Goal: Book appointment/travel/reservation

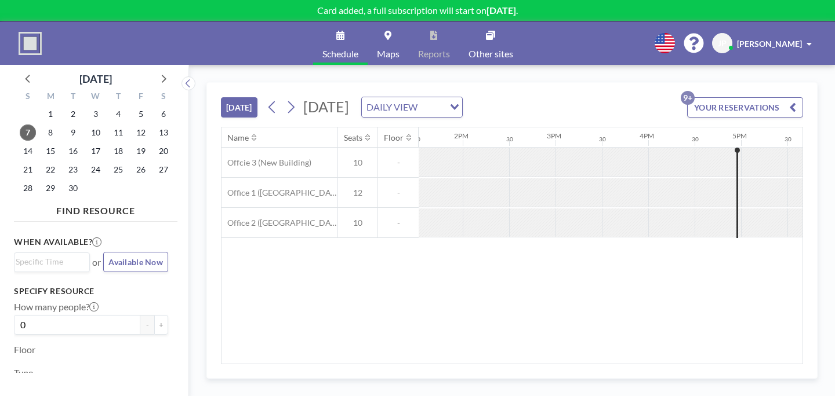
scroll to position [0, 1342]
click at [288, 101] on icon at bounding box center [291, 107] width 6 height 12
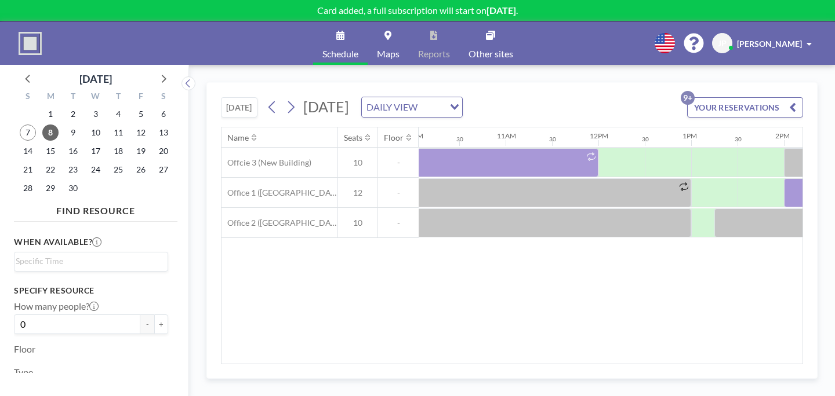
scroll to position [0, 967]
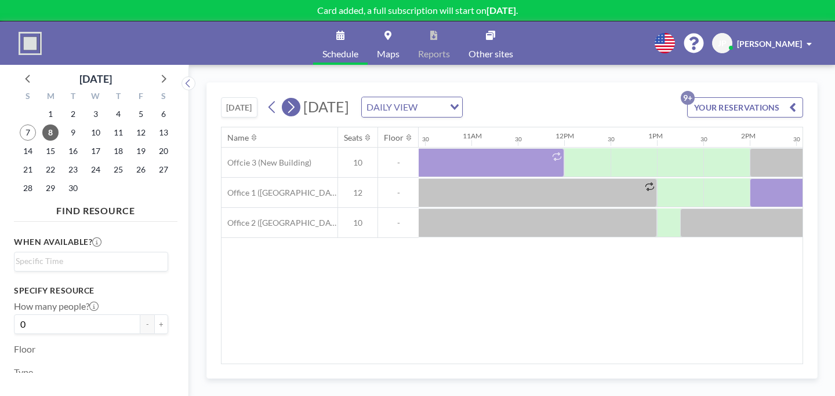
click at [285, 99] on icon at bounding box center [290, 107] width 11 height 17
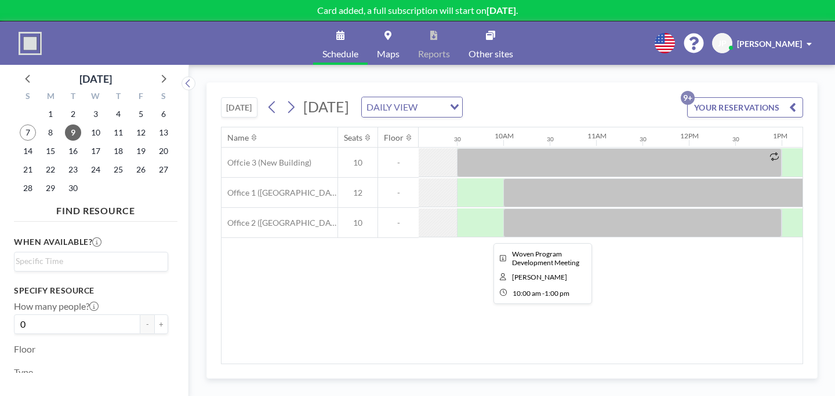
scroll to position [0, 883]
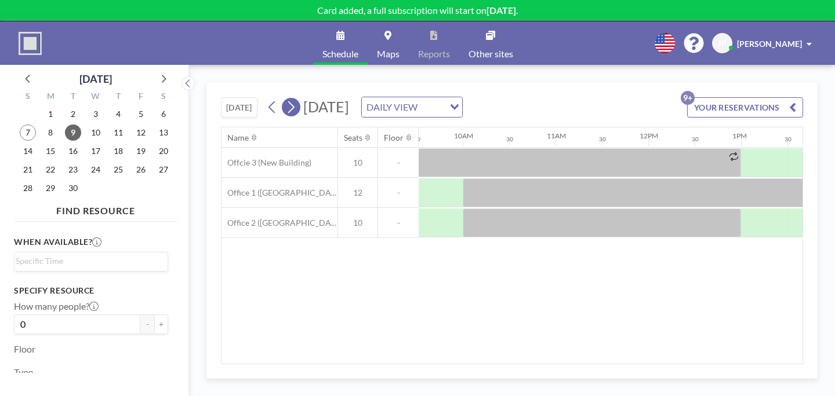
click at [285, 99] on icon at bounding box center [290, 107] width 11 height 17
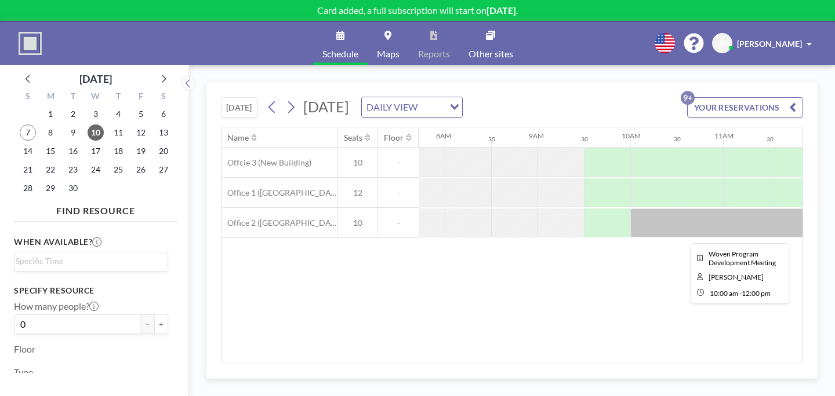
scroll to position [0, 722]
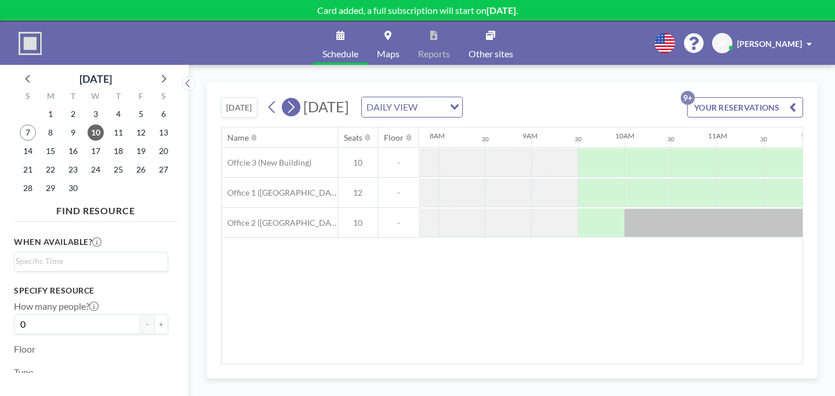
click at [288, 101] on icon at bounding box center [291, 107] width 6 height 12
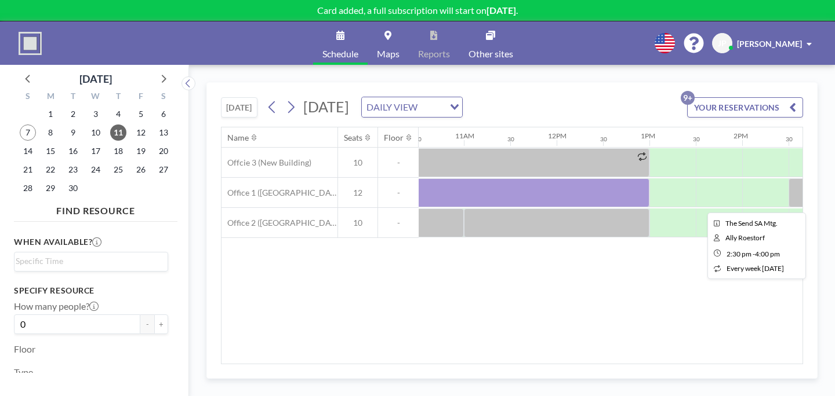
scroll to position [0, 972]
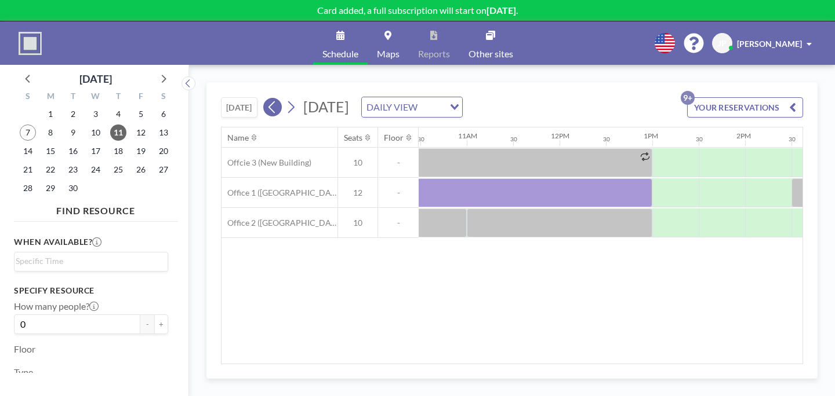
click at [267, 99] on icon at bounding box center [272, 107] width 11 height 17
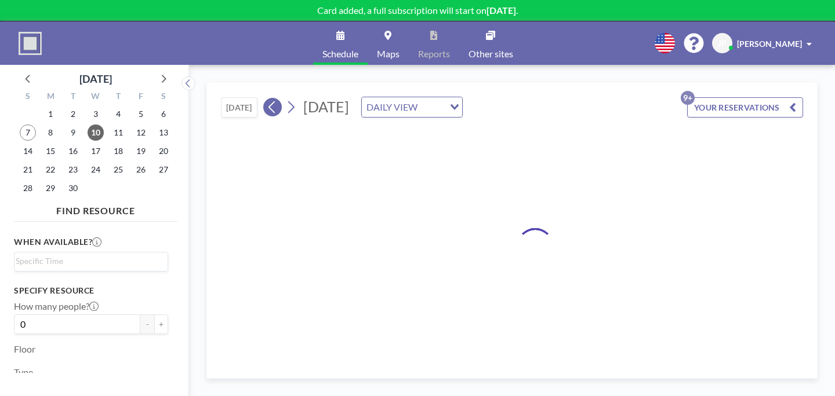
click at [267, 99] on icon at bounding box center [272, 107] width 11 height 17
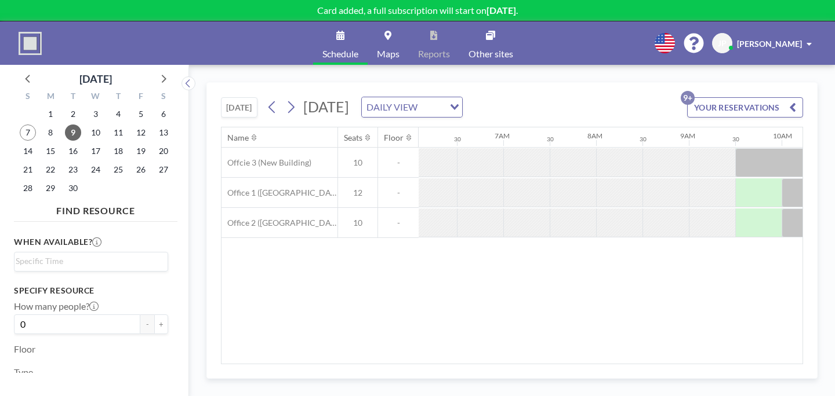
scroll to position [0, 565]
click at [267, 99] on icon at bounding box center [272, 107] width 11 height 17
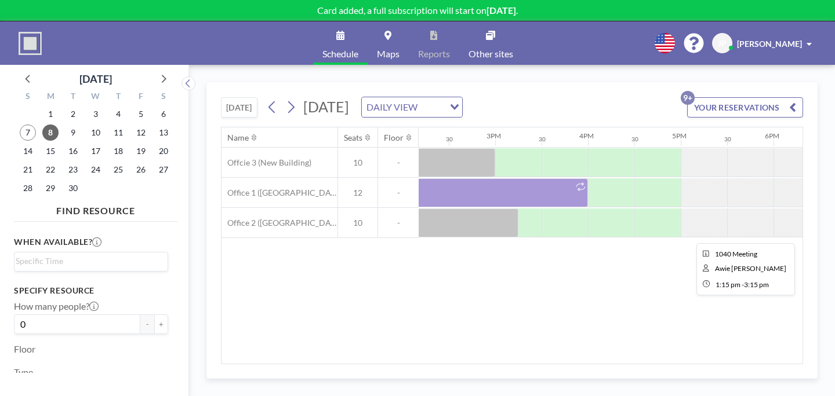
scroll to position [0, 1342]
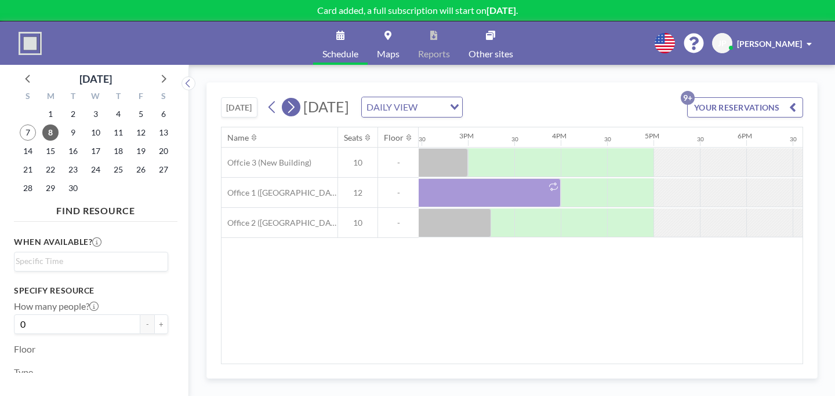
click at [282, 98] on button at bounding box center [291, 107] width 19 height 19
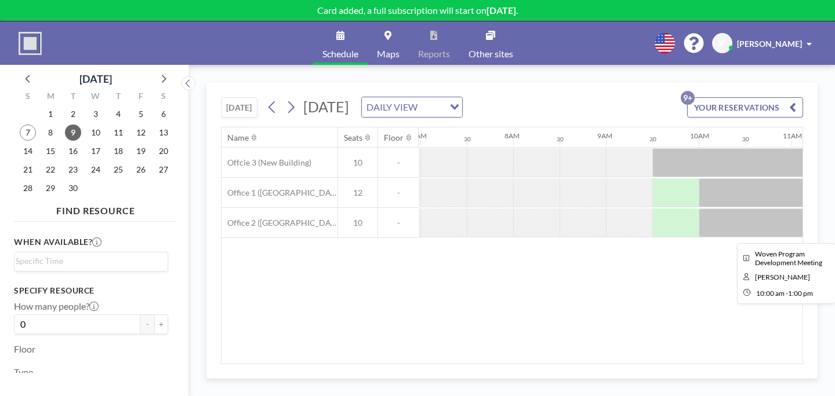
scroll to position [0, 648]
click at [263, 98] on button at bounding box center [272, 107] width 19 height 19
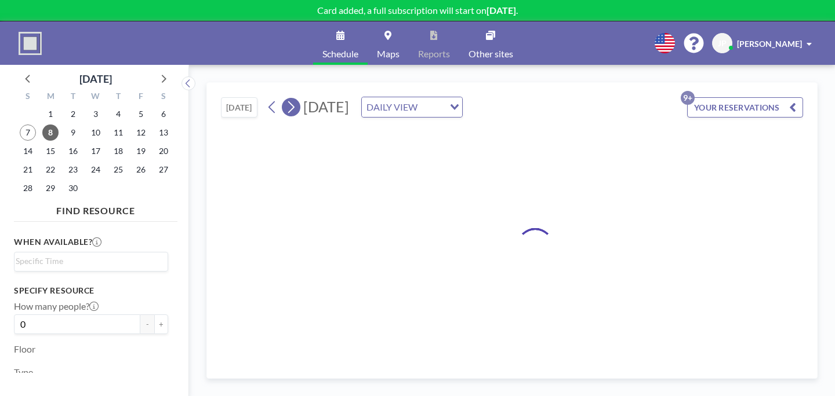
click at [288, 101] on icon at bounding box center [291, 107] width 6 height 12
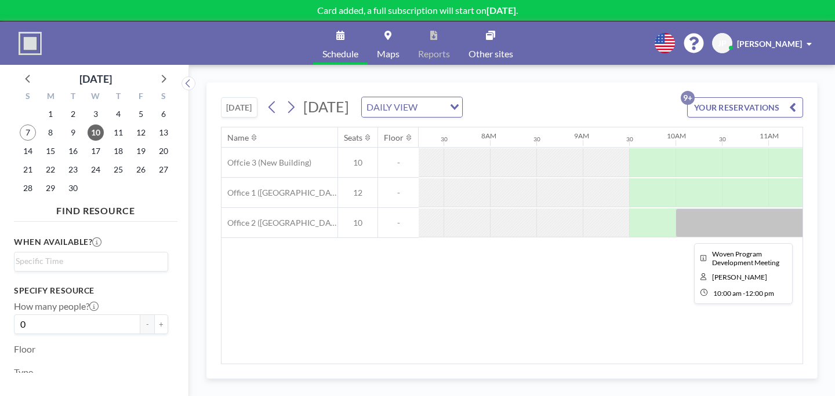
scroll to position [0, 672]
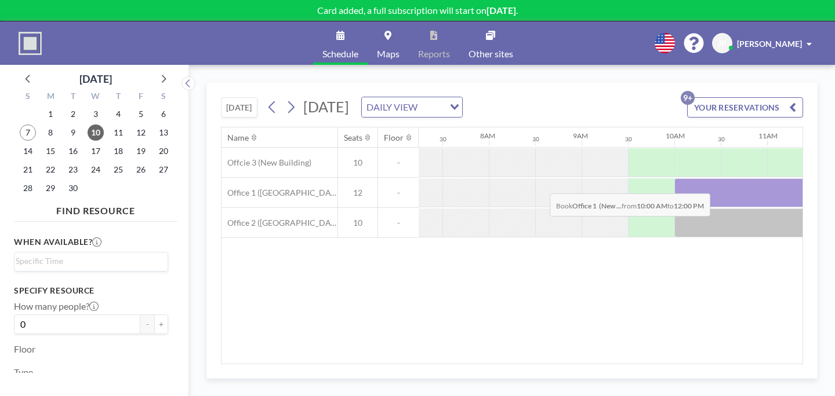
drag, startPoint x: 442, startPoint y: 158, endPoint x: 546, endPoint y: 163, distance: 104.5
click at [674, 179] on div at bounding box center [766, 193] width 185 height 29
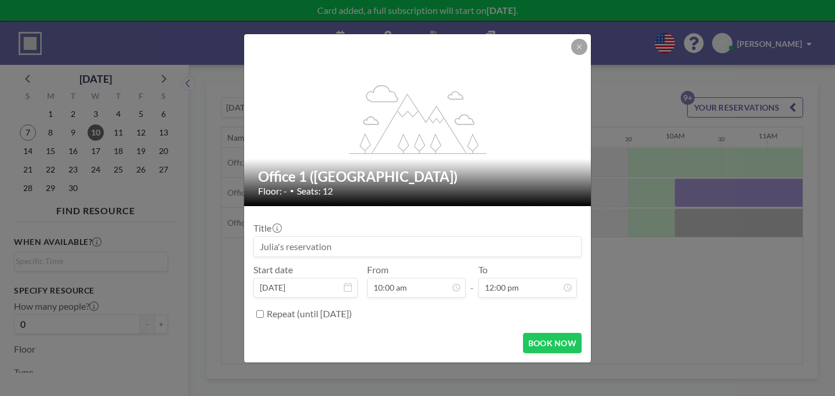
click at [305, 238] on input at bounding box center [417, 247] width 327 height 20
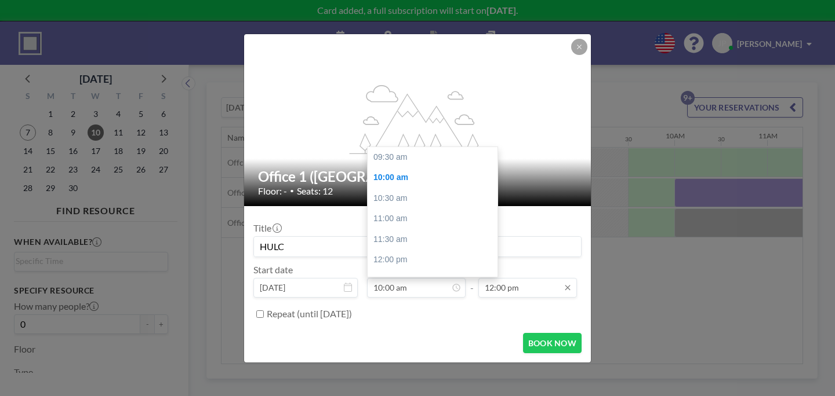
scroll to position [19, 0]
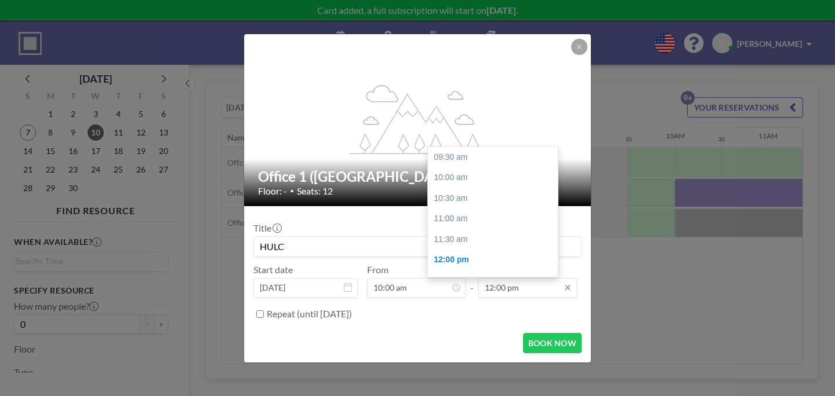
type input "HULC"
click at [481, 278] on input "12:00 pm" at bounding box center [527, 288] width 99 height 20
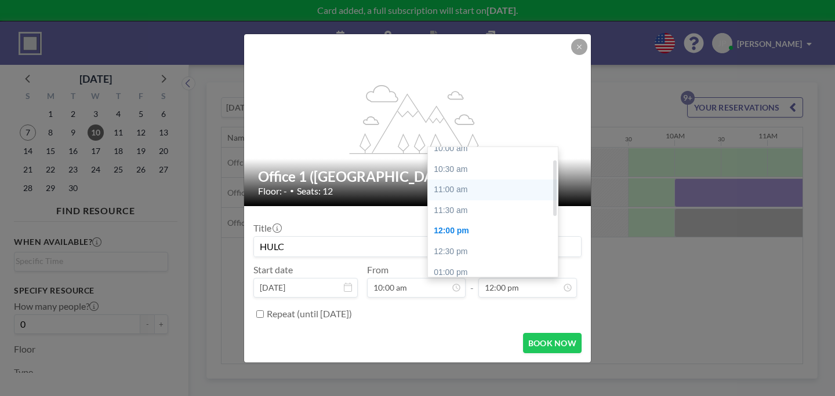
click at [454, 180] on div "11:00 am" at bounding box center [493, 190] width 130 height 21
type input "11:00 am"
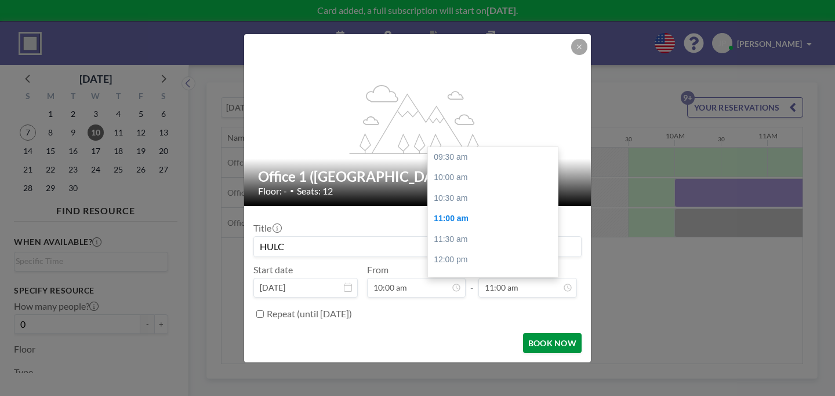
scroll to position [56, 0]
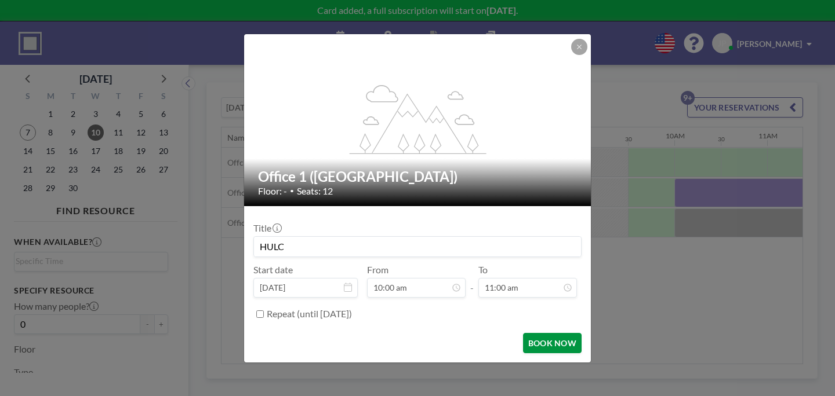
click at [523, 333] on button "BOOK NOW" at bounding box center [552, 343] width 59 height 20
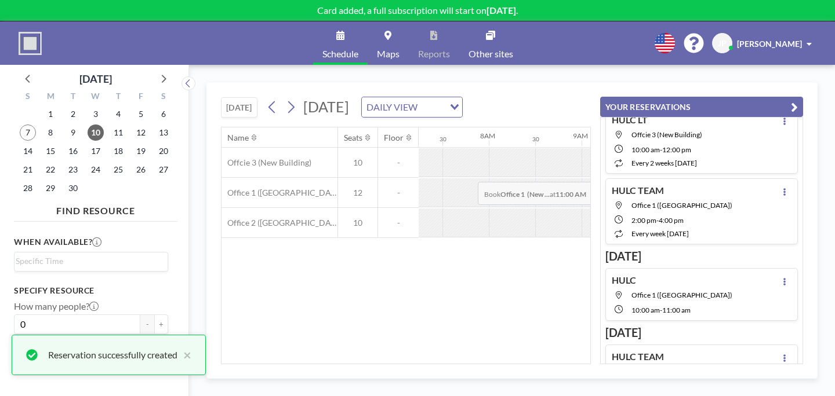
scroll to position [31, 0]
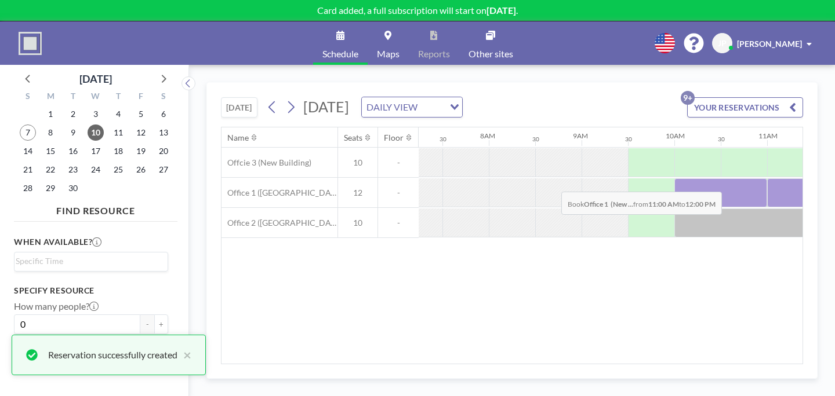
drag, startPoint x: 510, startPoint y: 155, endPoint x: 556, endPoint y: 161, distance: 47.4
click at [767, 179] on div at bounding box center [813, 193] width 93 height 29
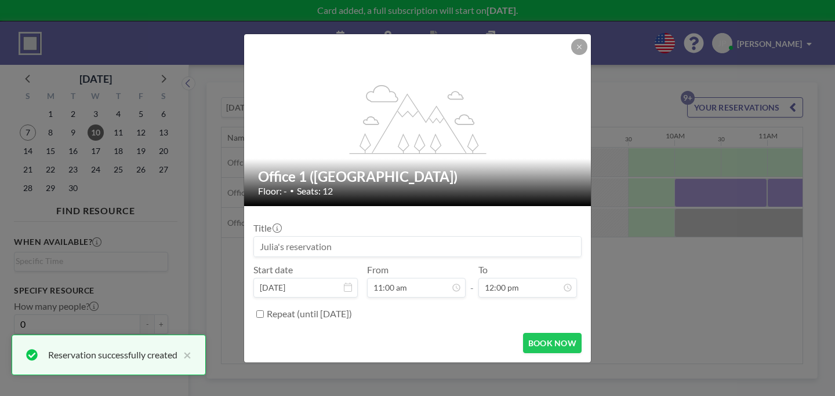
click at [348, 240] on input at bounding box center [417, 247] width 327 height 20
type input "h"
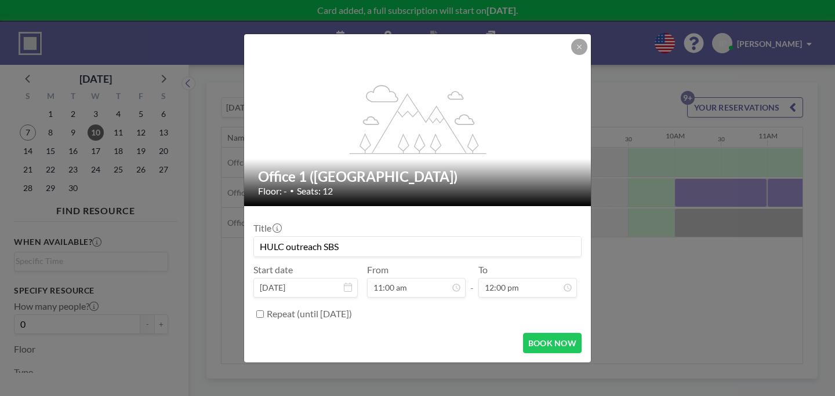
type input "HULC outreach SBS"
click at [532, 333] on button "BOOK NOW" at bounding box center [552, 343] width 59 height 20
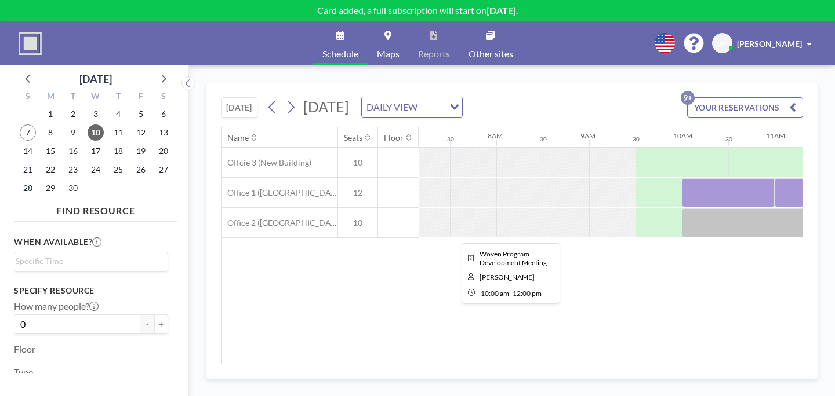
scroll to position [0, 672]
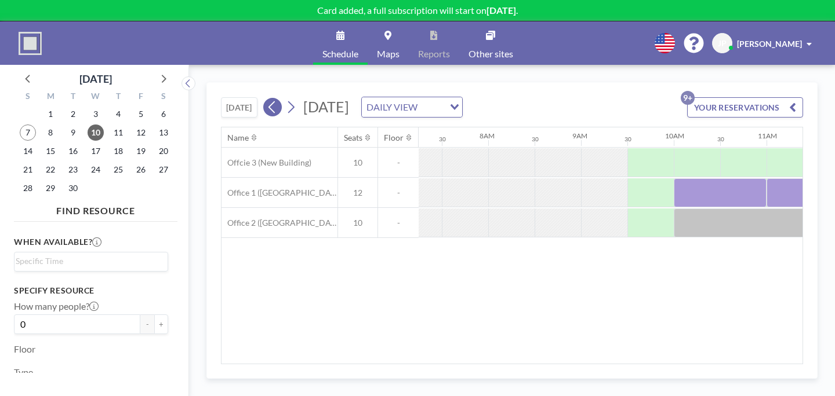
click at [267, 99] on icon at bounding box center [272, 107] width 11 height 17
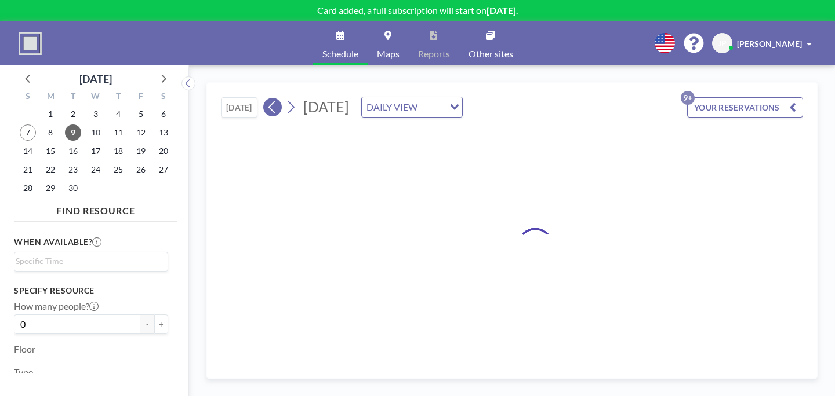
click at [267, 99] on icon at bounding box center [272, 107] width 11 height 17
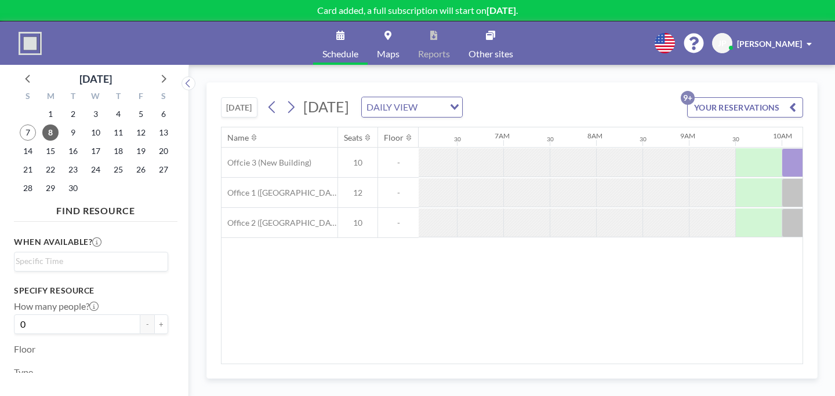
scroll to position [0, 565]
